Goal: Task Accomplishment & Management: Use online tool/utility

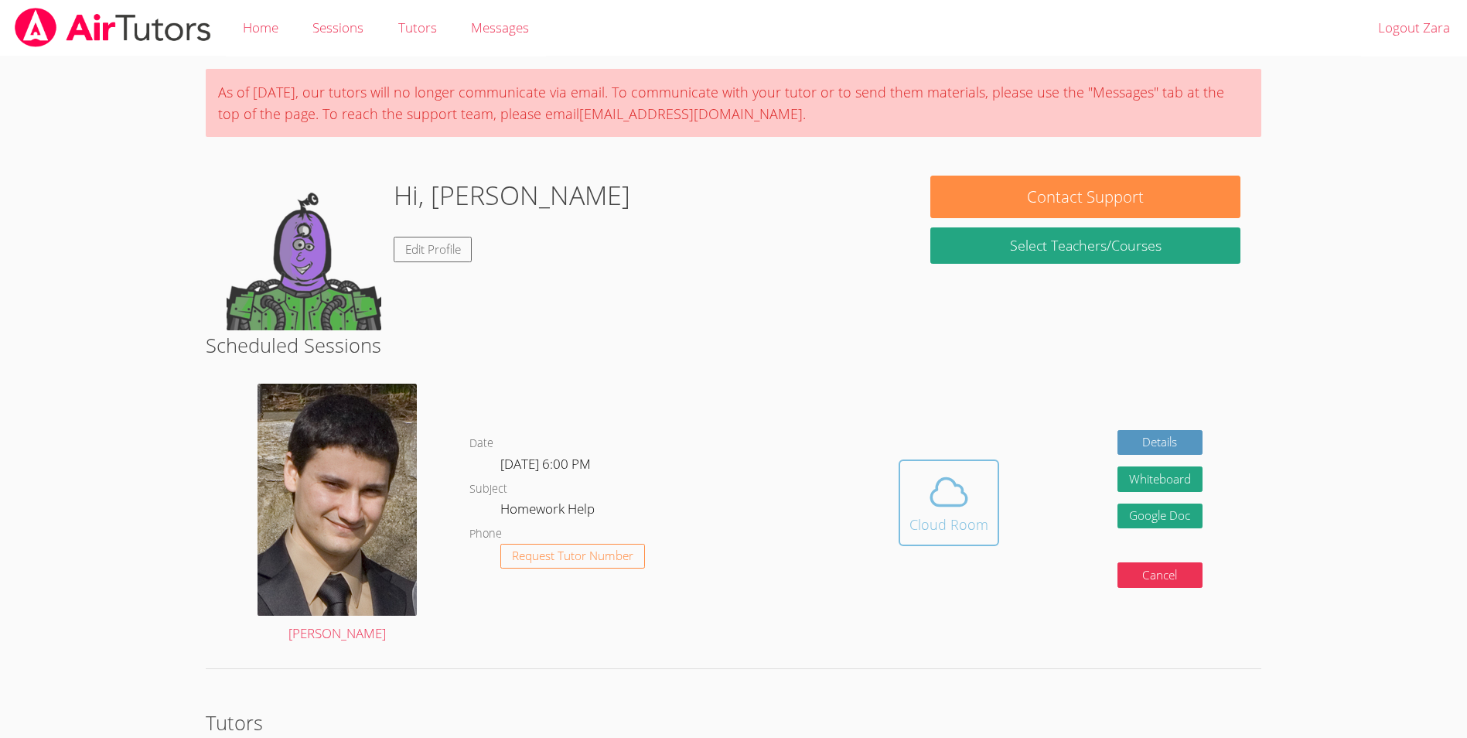
click at [963, 486] on icon at bounding box center [948, 491] width 43 height 43
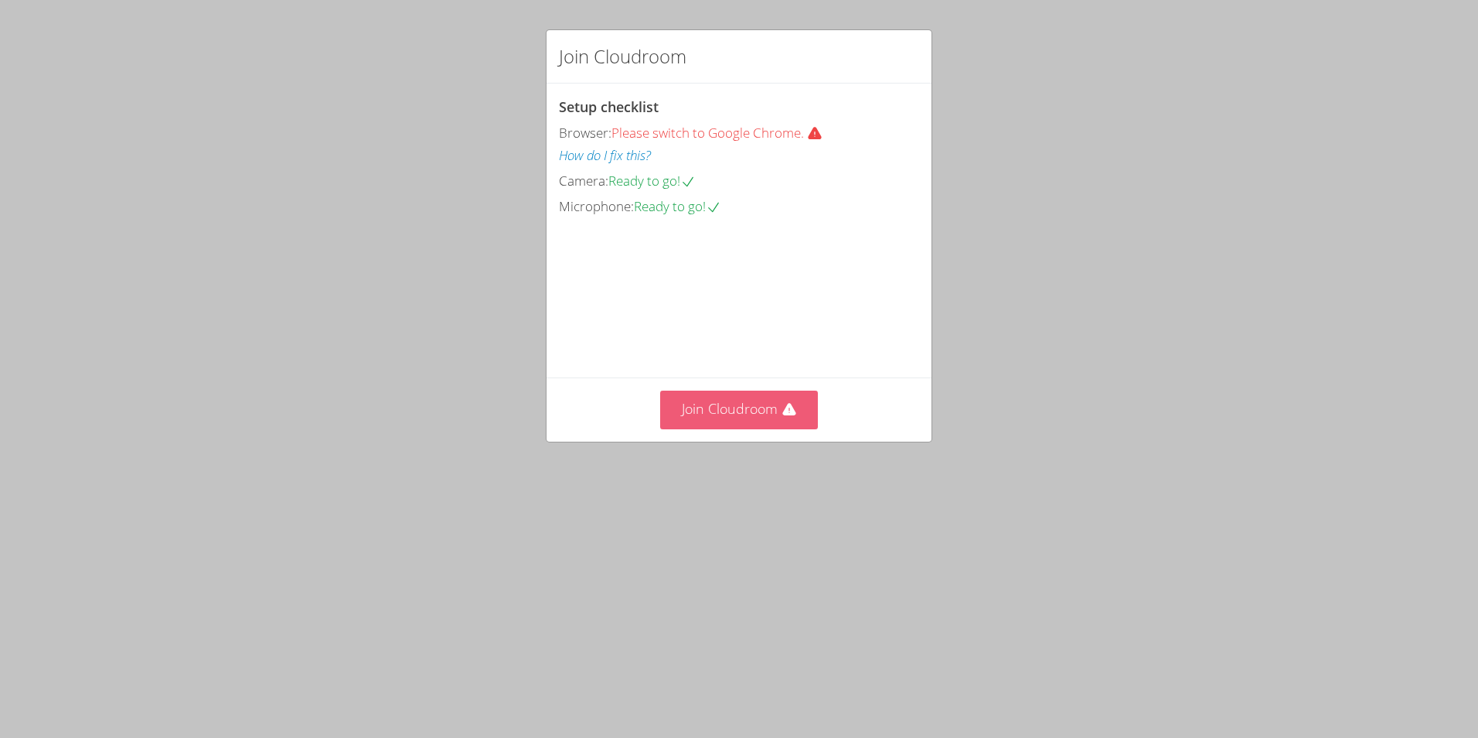
click at [804, 428] on button "Join Cloudroom" at bounding box center [739, 409] width 158 height 38
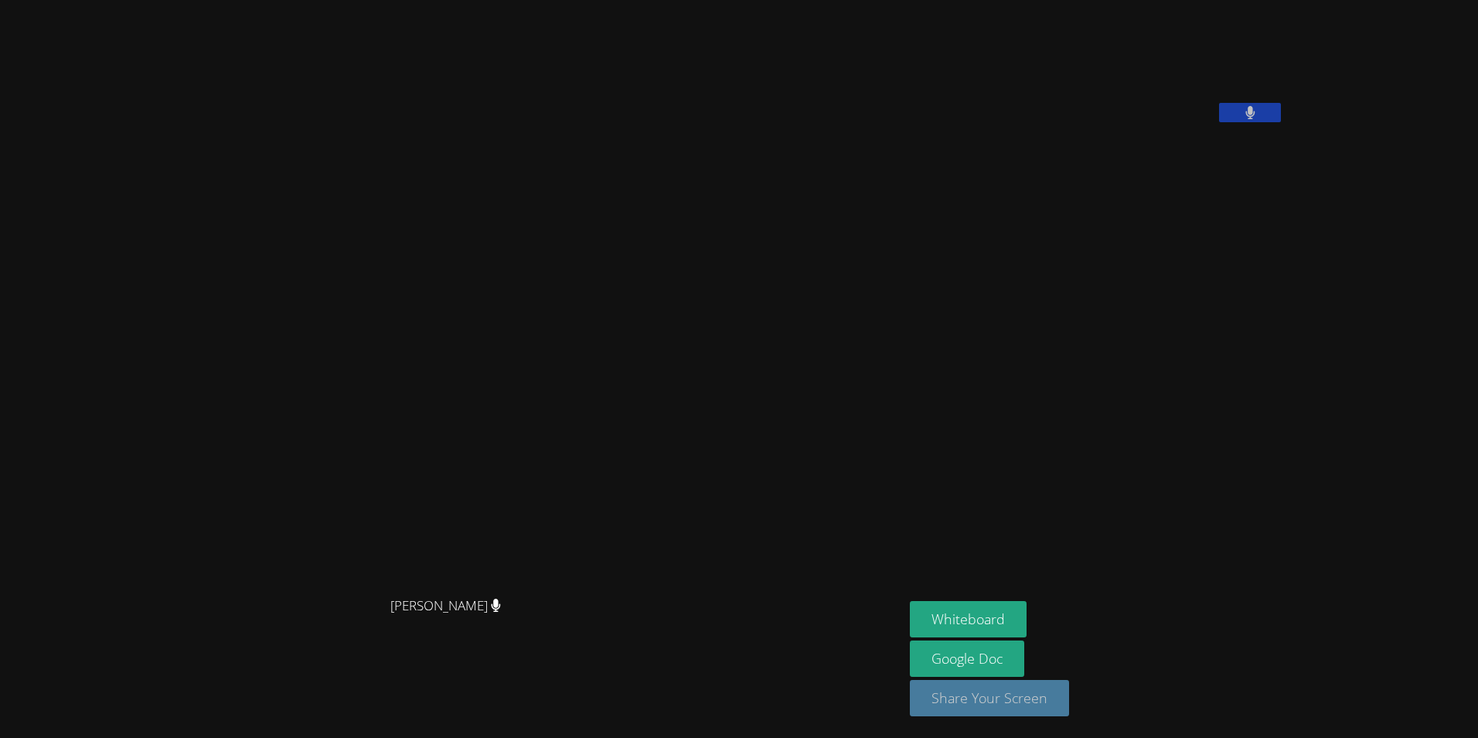
click at [1069, 707] on button "Share Your Screen" at bounding box center [989, 698] width 159 height 36
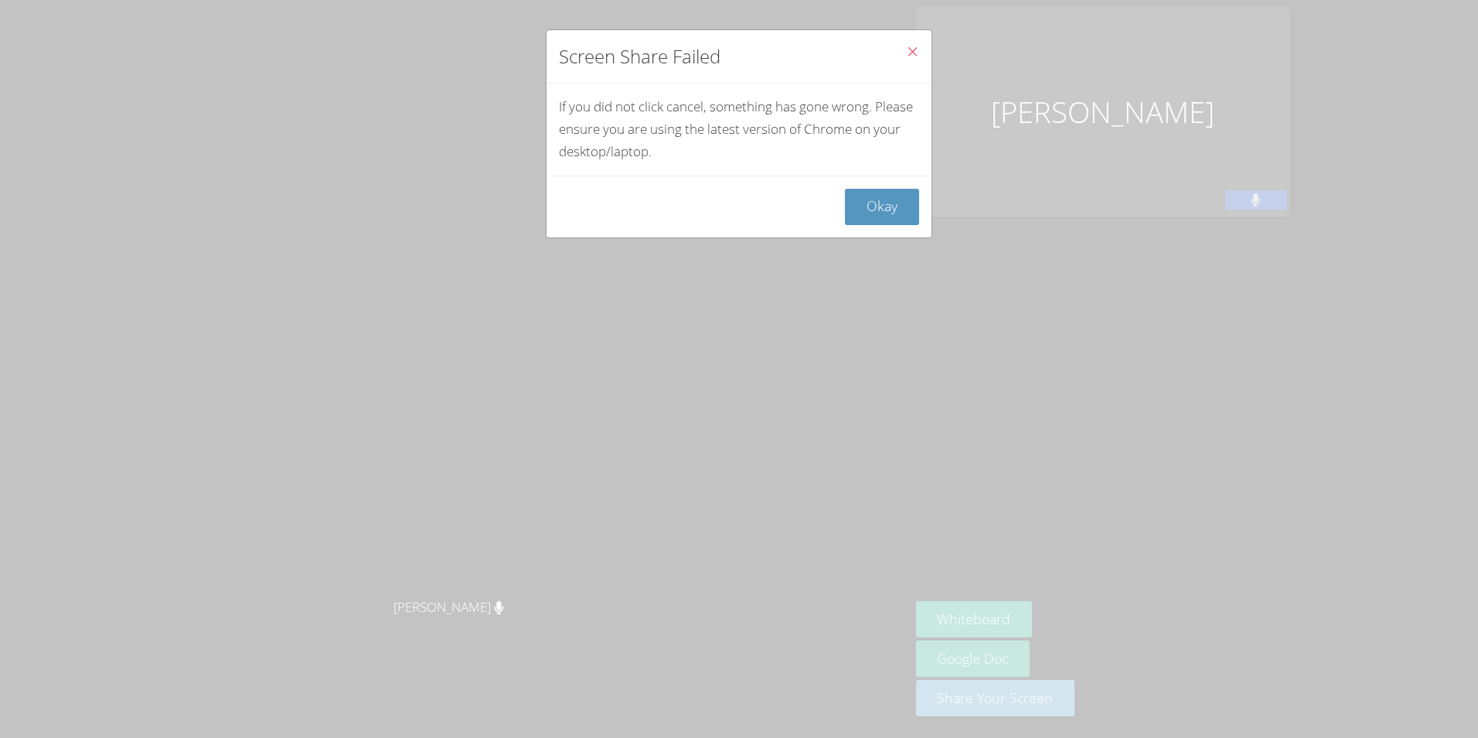
click at [906, 61] on span "Close" at bounding box center [912, 53] width 13 height 18
click at [906, 49] on icon "Close" at bounding box center [912, 51] width 13 height 13
click at [883, 199] on button "Okay" at bounding box center [882, 207] width 74 height 36
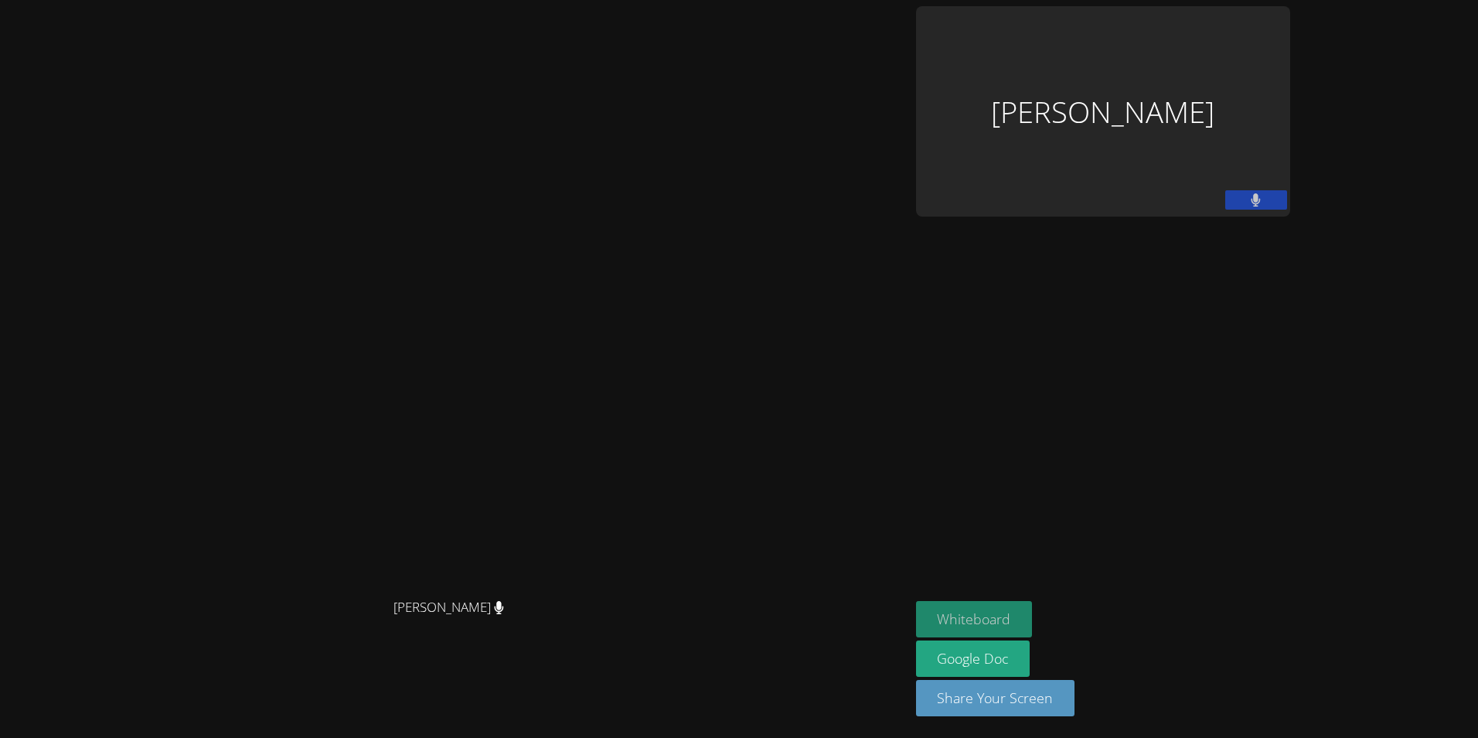
click at [1033, 623] on button "Whiteboard" at bounding box center [974, 619] width 117 height 36
click at [1033, 612] on button "Whiteboard" at bounding box center [974, 619] width 117 height 36
